Goal: Task Accomplishment & Management: Manage account settings

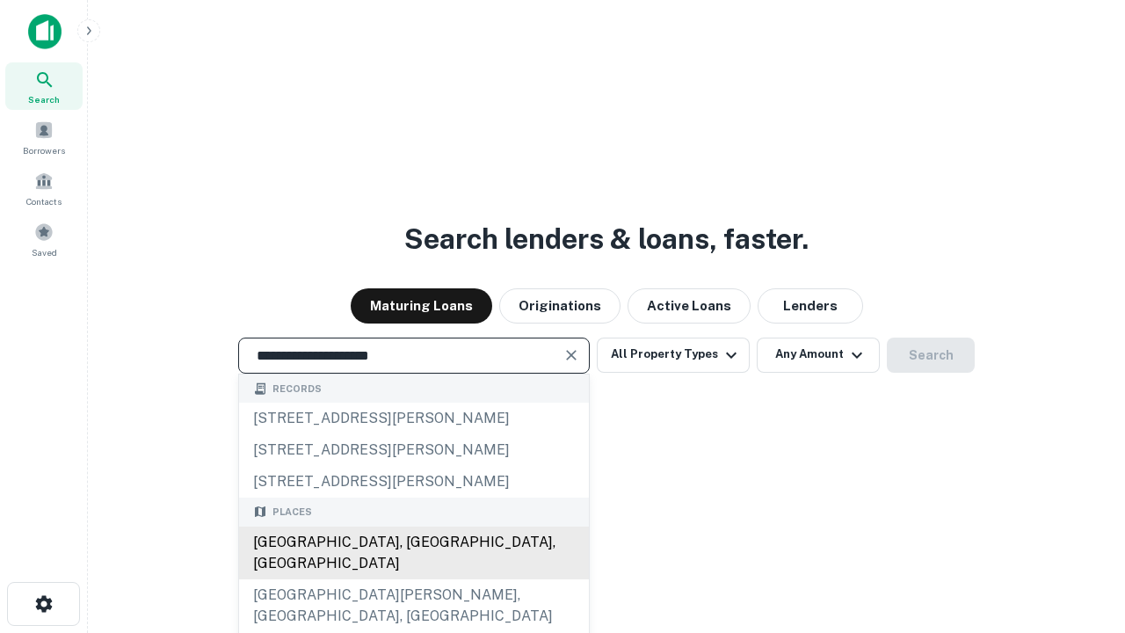
click at [413, 579] on div "[GEOGRAPHIC_DATA], [GEOGRAPHIC_DATA], [GEOGRAPHIC_DATA]" at bounding box center [414, 553] width 350 height 53
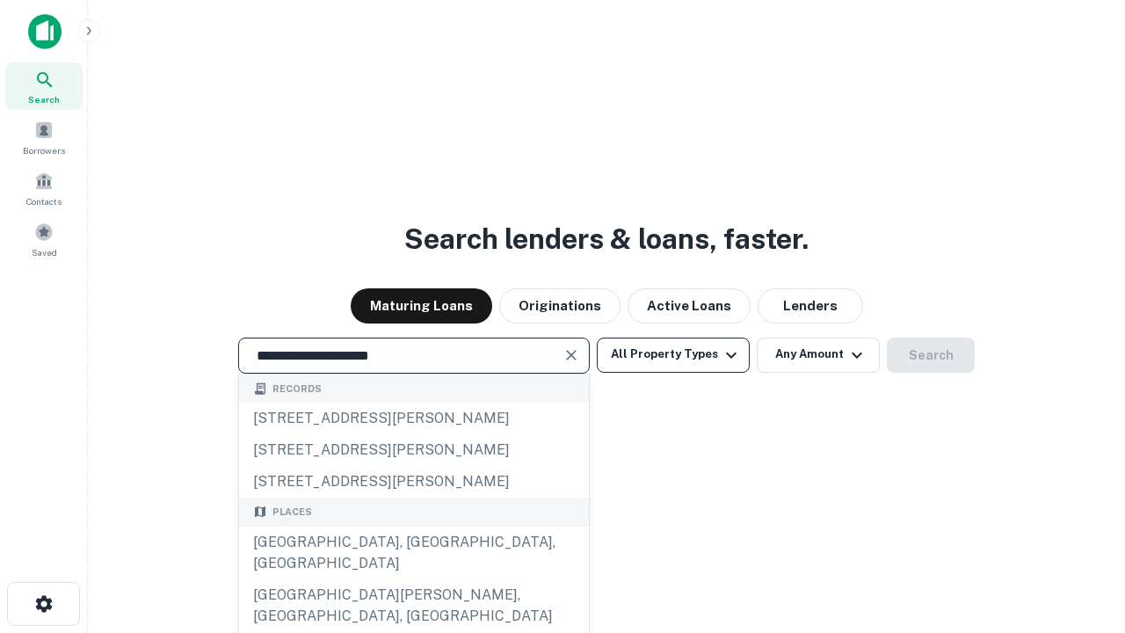
type input "**********"
click at [673, 354] on button "All Property Types" at bounding box center [673, 355] width 153 height 35
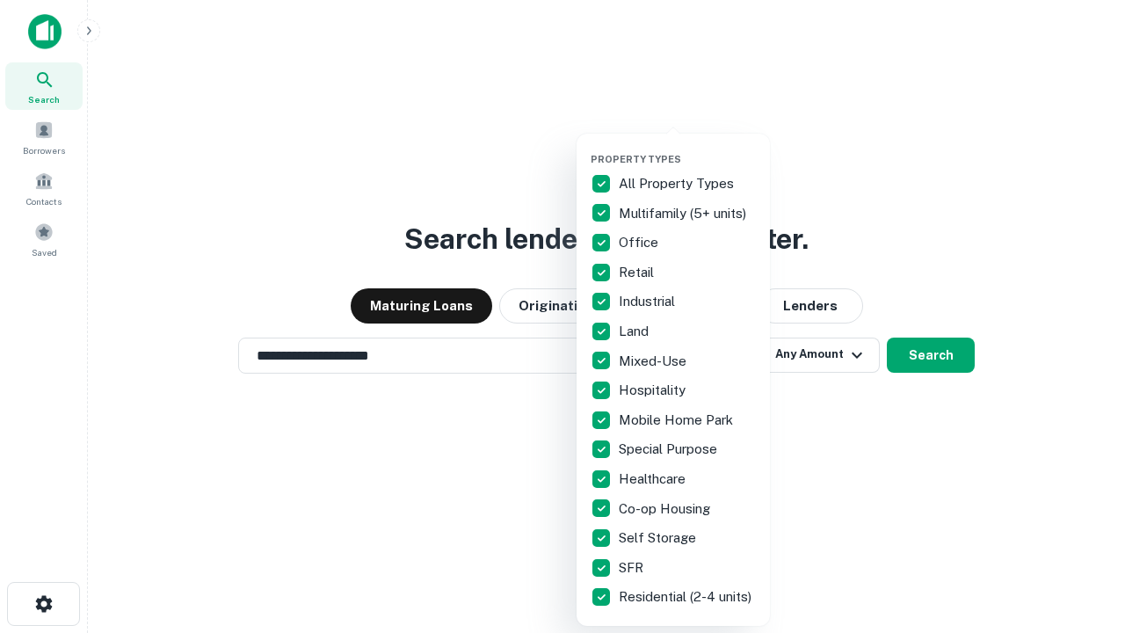
click at [687, 148] on button "button" at bounding box center [687, 148] width 193 height 1
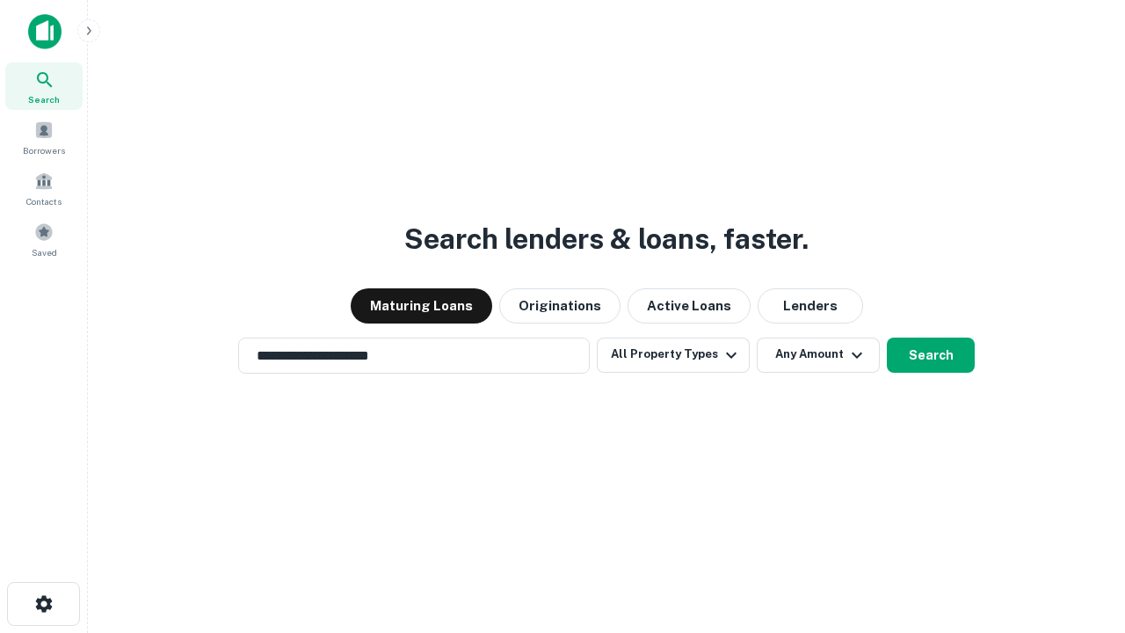
scroll to position [27, 0]
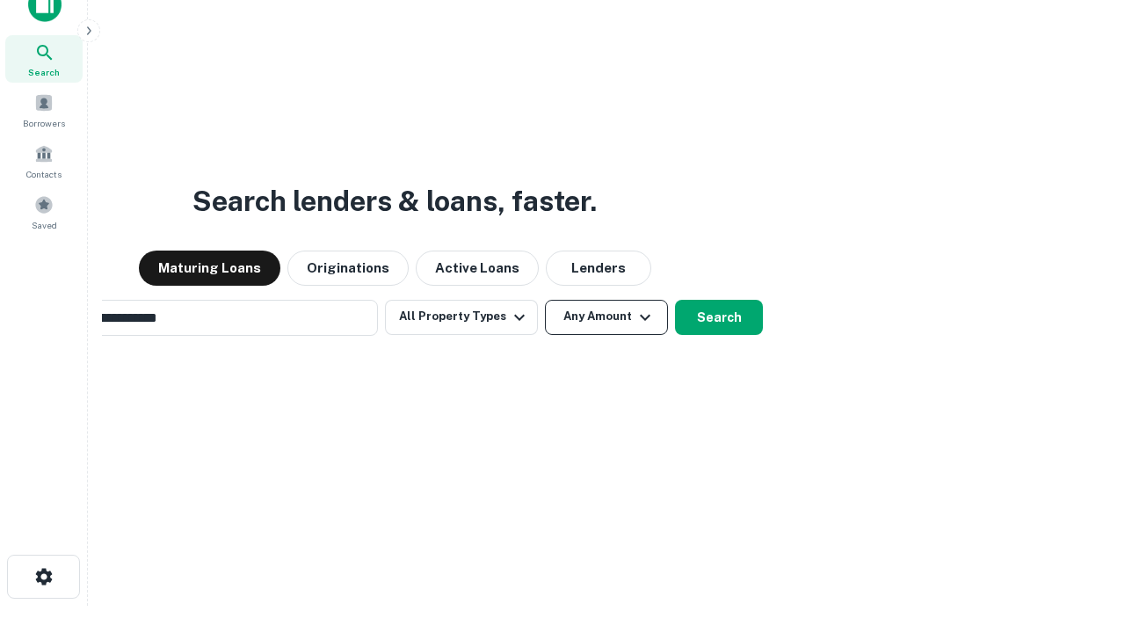
click at [545, 300] on button "Any Amount" at bounding box center [606, 317] width 123 height 35
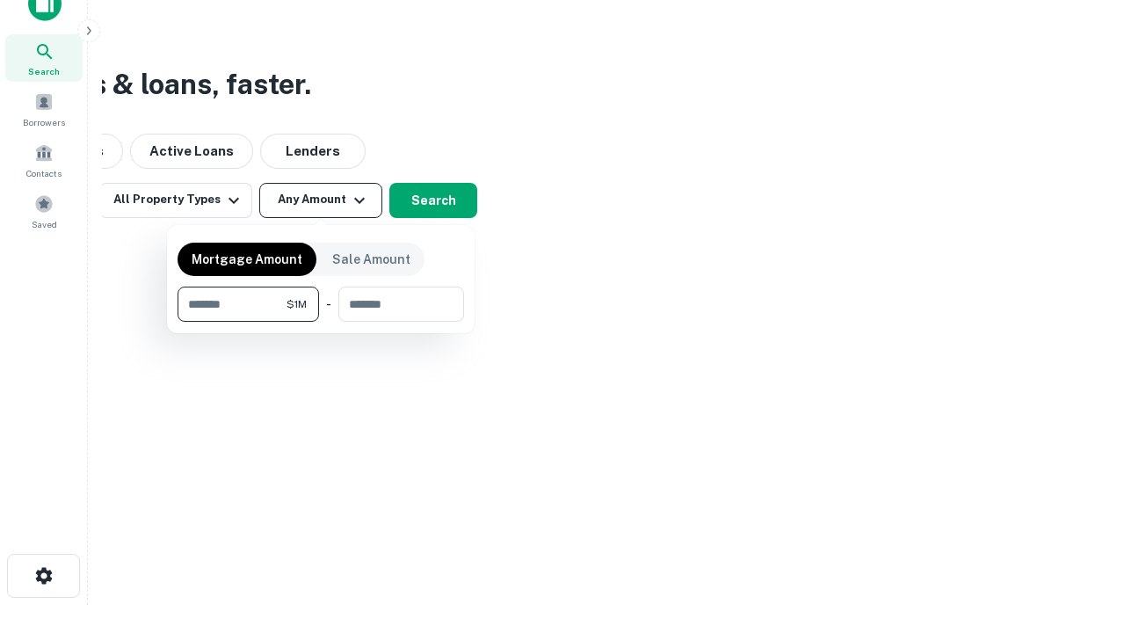
type input "*******"
click at [321, 322] on button "button" at bounding box center [321, 322] width 287 height 1
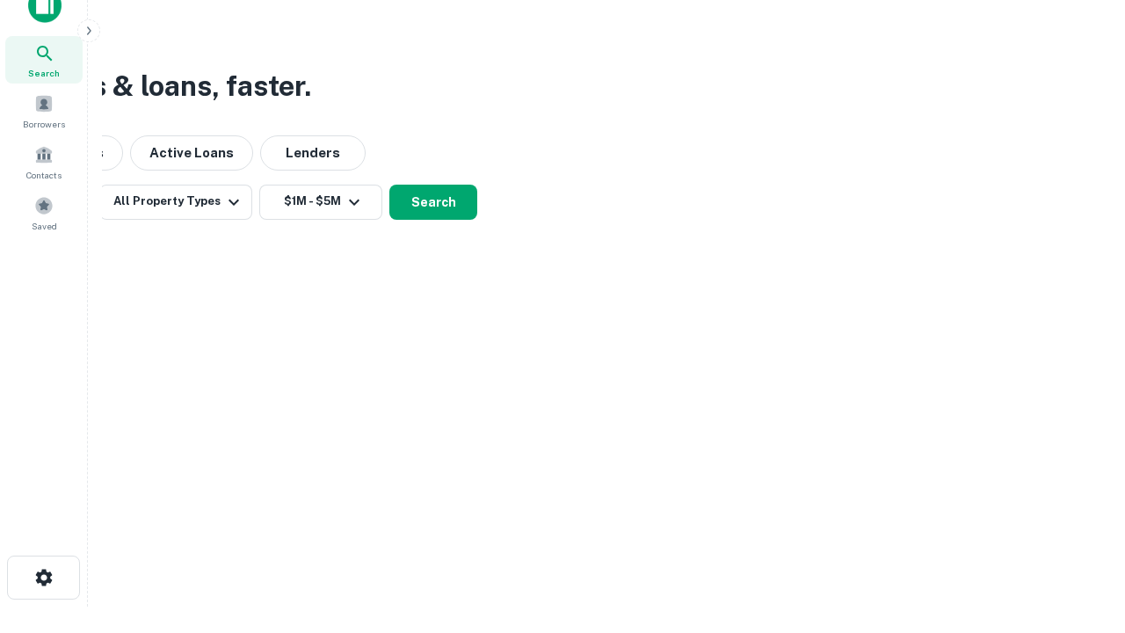
scroll to position [11, 324]
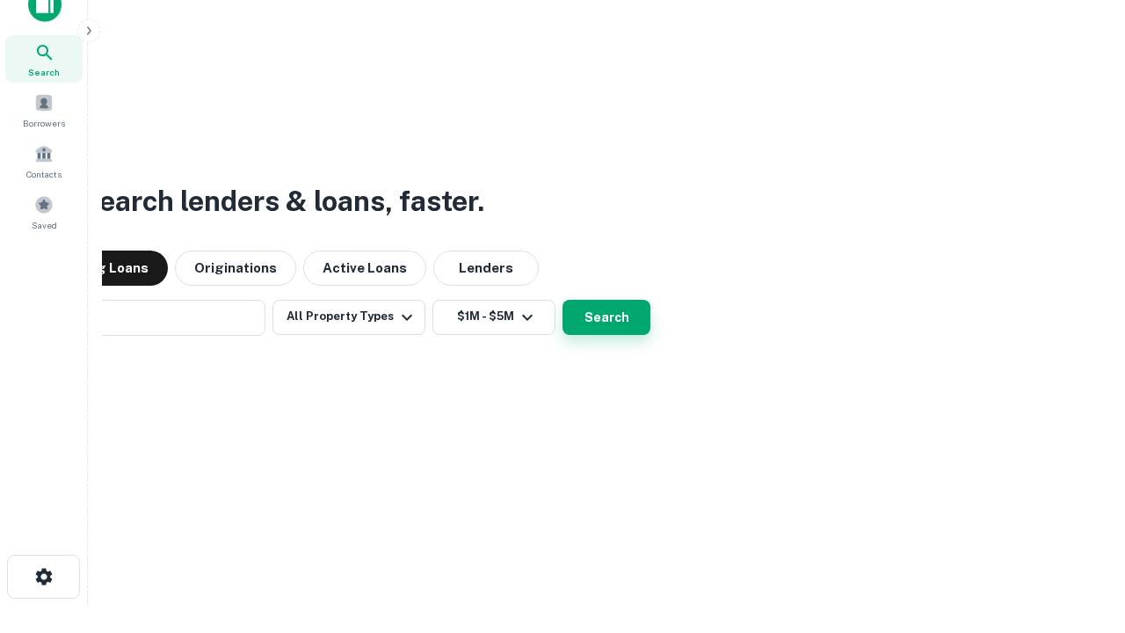
click at [563, 300] on button "Search" at bounding box center [607, 317] width 88 height 35
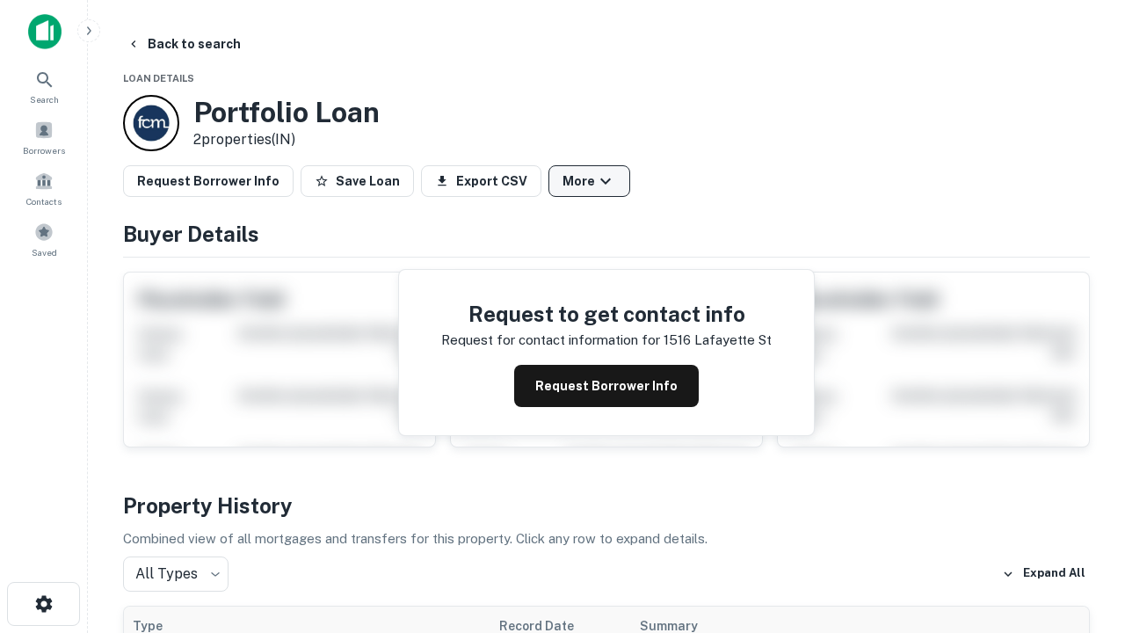
click at [589, 181] on button "More" at bounding box center [590, 181] width 82 height 32
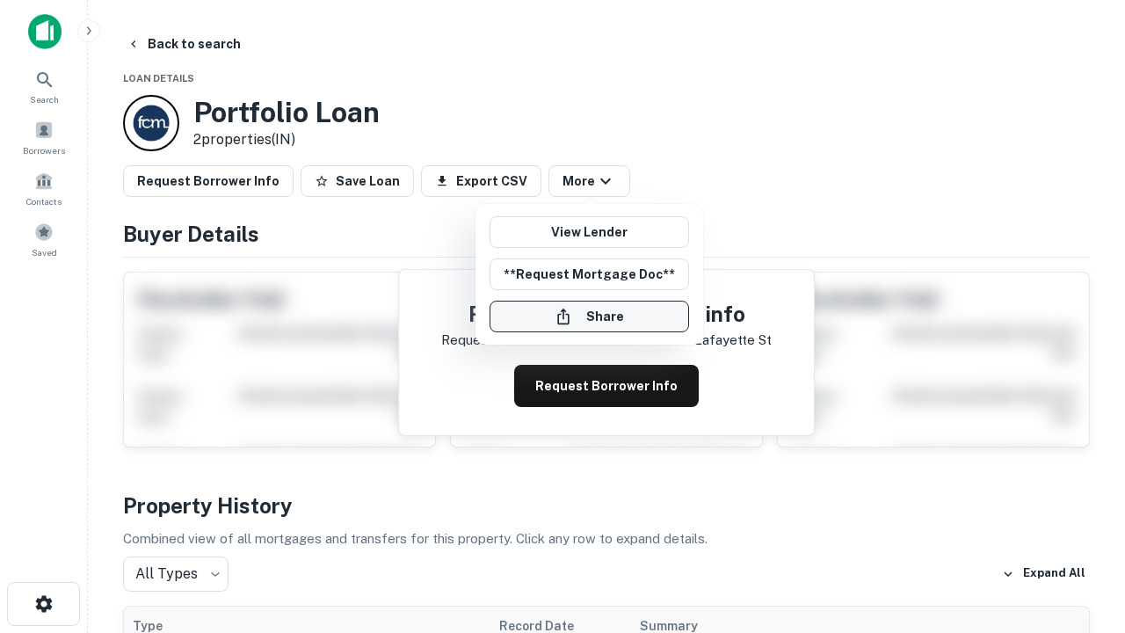
click at [589, 316] on button "Share" at bounding box center [590, 317] width 200 height 32
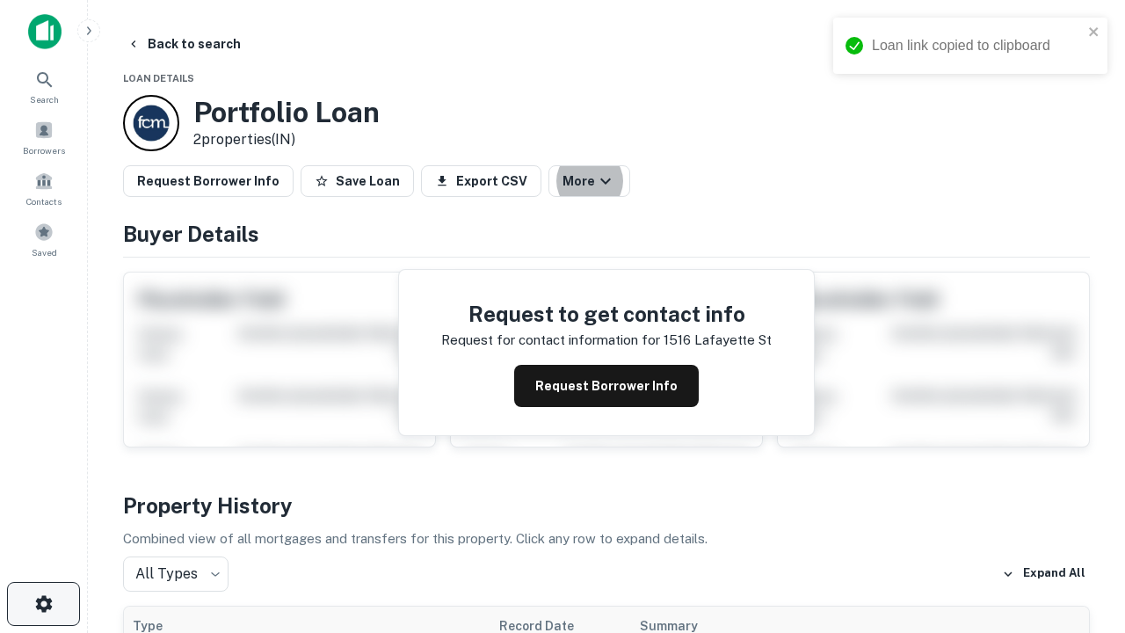
click at [43, 604] on icon "button" at bounding box center [43, 603] width 21 height 21
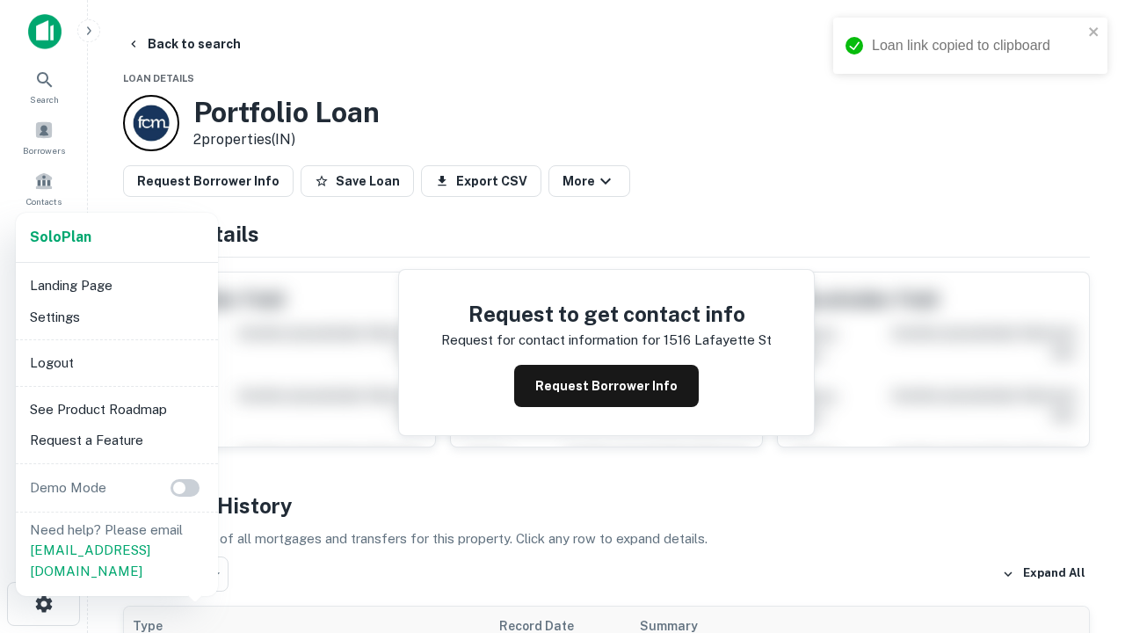
click at [116, 362] on li "Logout" at bounding box center [117, 363] width 188 height 32
